Goal: Task Accomplishment & Management: Complete application form

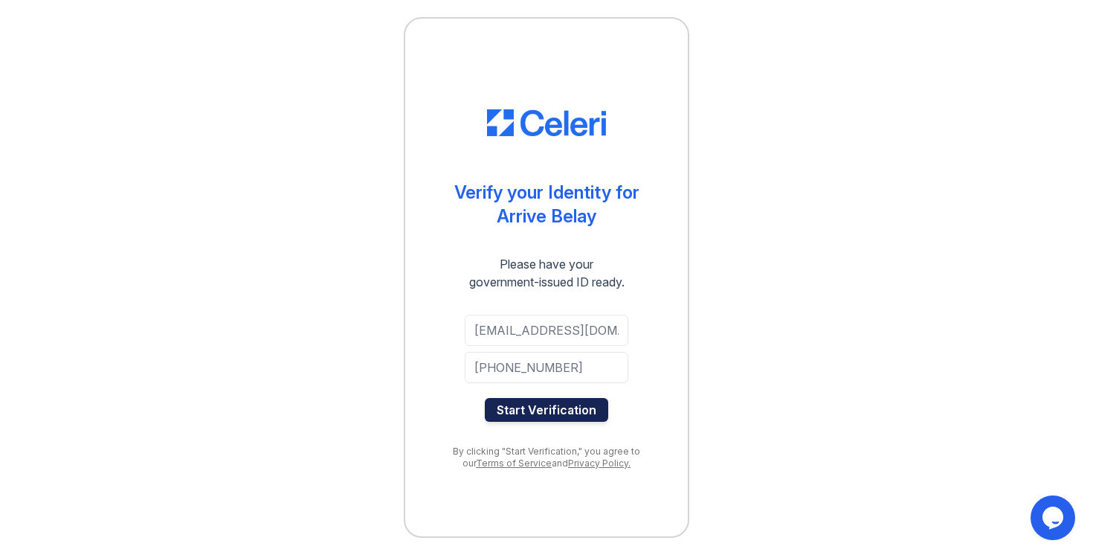
click at [562, 417] on button "Start Verification" at bounding box center [546, 410] width 123 height 24
